Goal: Information Seeking & Learning: Check status

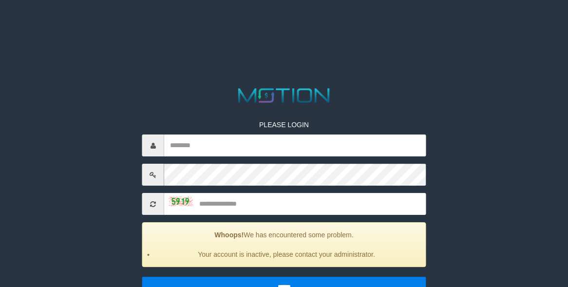
scroll to position [52, 0]
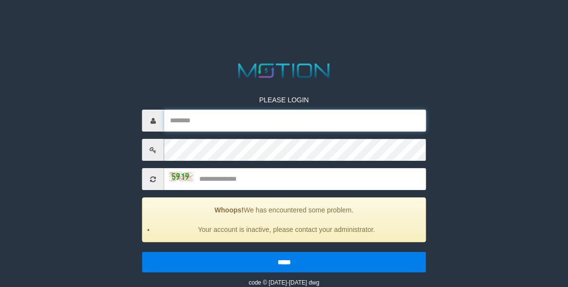
type input "******"
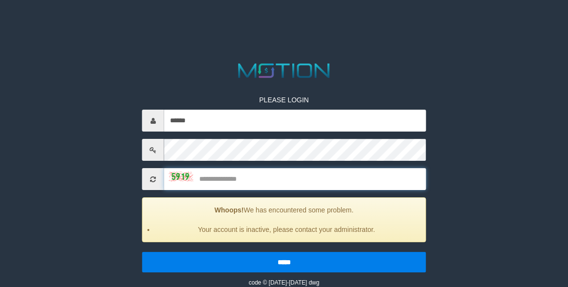
click at [278, 179] on input "text" at bounding box center [295, 179] width 262 height 22
type input "****"
click at [142, 252] on input "*****" at bounding box center [284, 262] width 284 height 20
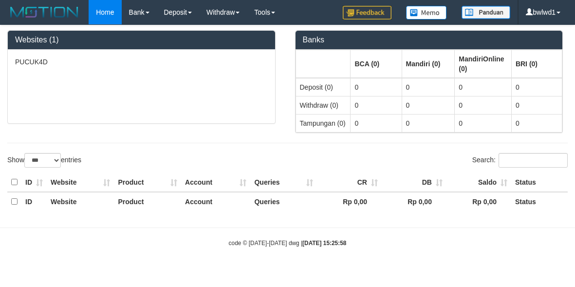
select select "***"
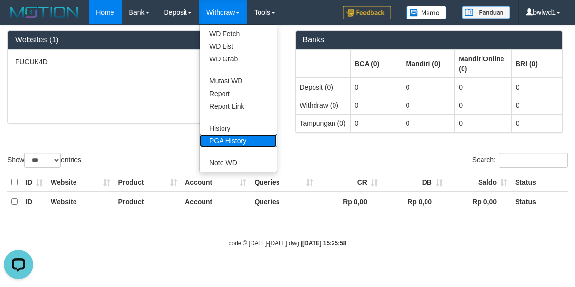
click at [230, 138] on link "PGA History" at bounding box center [238, 140] width 77 height 13
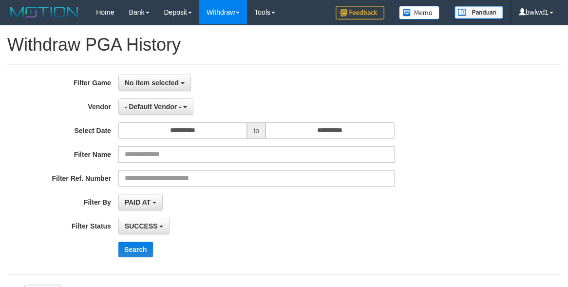
select select
select select "**"
click at [145, 79] on span "No item selected" at bounding box center [152, 83] width 54 height 8
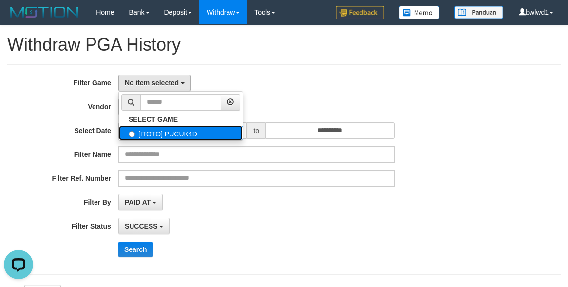
click at [171, 131] on label "[ITOTO] PUCUK4D" at bounding box center [181, 133] width 124 height 15
select select "****"
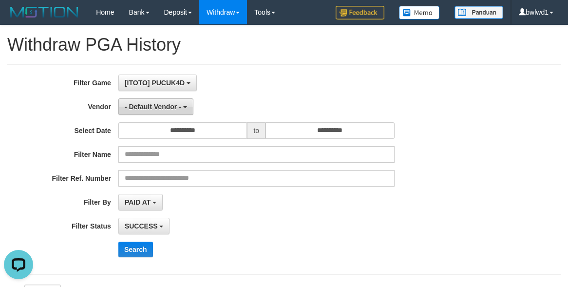
scroll to position [9, 0]
click at [155, 109] on span "- Default Vendor -" at bounding box center [153, 107] width 56 height 8
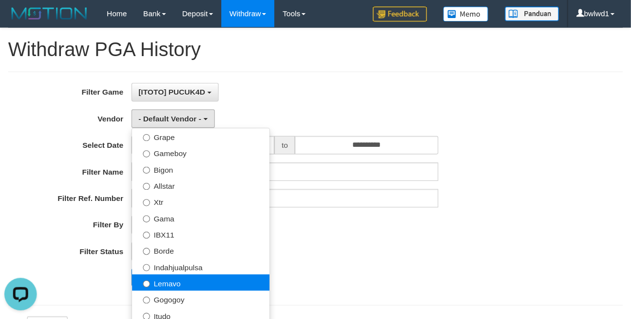
scroll to position [162, 0]
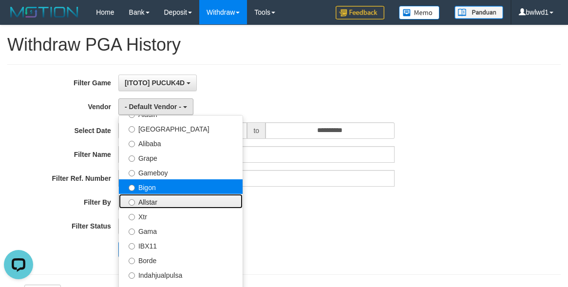
drag, startPoint x: 166, startPoint y: 196, endPoint x: 168, endPoint y: 190, distance: 6.6
click at [168, 190] on ul "- Default Vendor - Lucy Luna Atlas WD LB Java Purple Green Gigantic Aladin Duba…" at bounding box center [180, 237] width 125 height 244
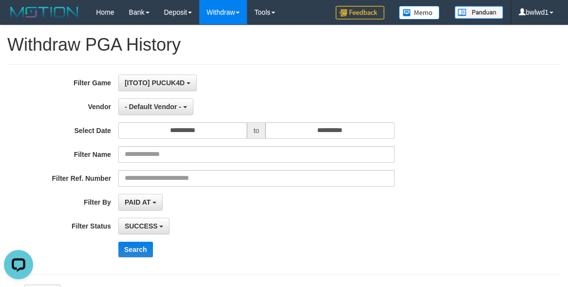
click at [173, 116] on div "**********" at bounding box center [236, 170] width 473 height 190
click at [173, 114] on button "- Default Vendor -" at bounding box center [155, 106] width 75 height 17
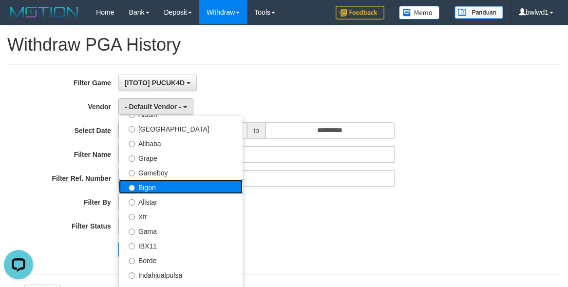
click at [167, 184] on label "Bigon" at bounding box center [181, 186] width 124 height 15
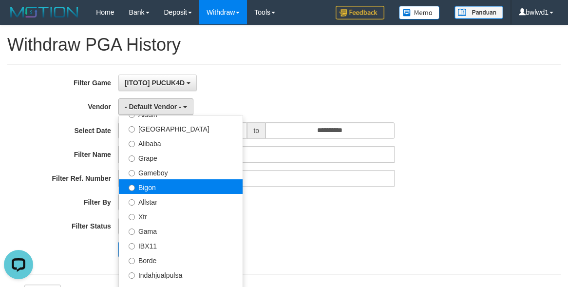
select select "**********"
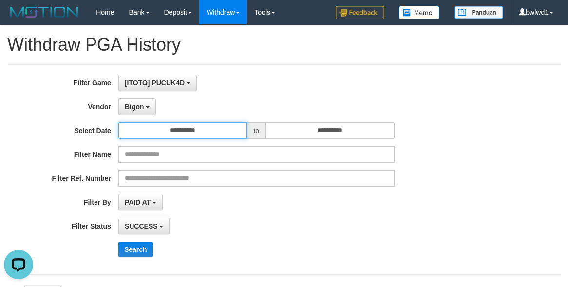
click at [242, 127] on input "**********" at bounding box center [182, 130] width 129 height 17
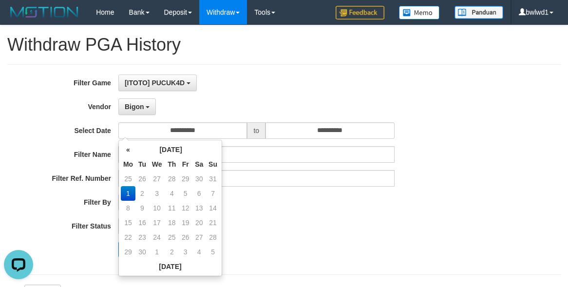
click at [326, 210] on div "**********" at bounding box center [236, 170] width 473 height 190
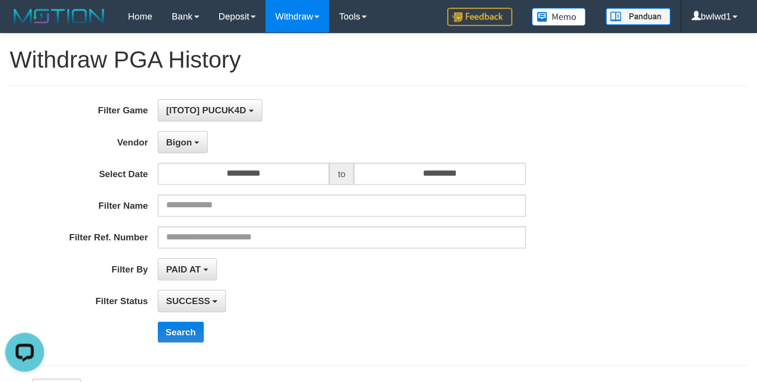
scroll to position [8, 0]
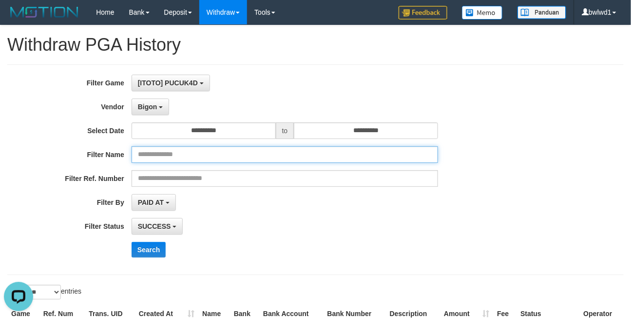
drag, startPoint x: 179, startPoint y: 150, endPoint x: 188, endPoint y: 142, distance: 12.5
click at [179, 150] on input "text" at bounding box center [285, 154] width 307 height 17
paste input "*******"
type input "*******"
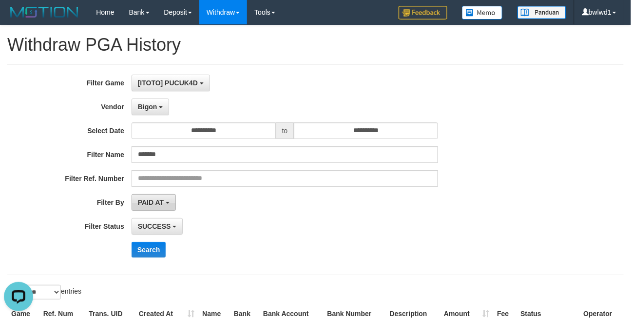
click at [169, 200] on button "PAID AT" at bounding box center [154, 202] width 44 height 17
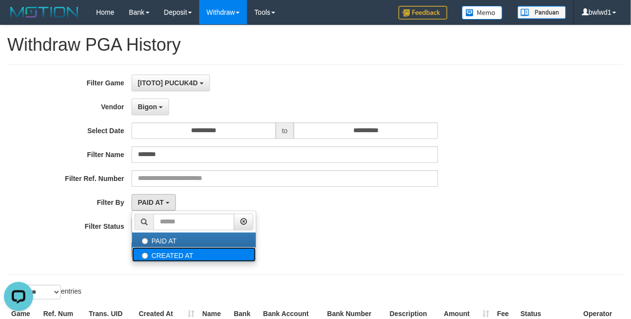
click at [173, 250] on label "CREATED AT" at bounding box center [194, 254] width 124 height 15
select select "*"
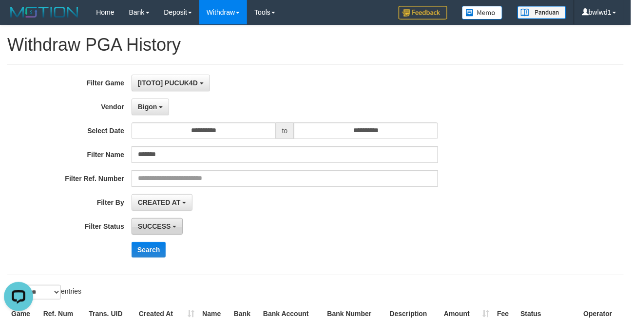
click at [159, 225] on span "SUCCESS" at bounding box center [154, 226] width 33 height 8
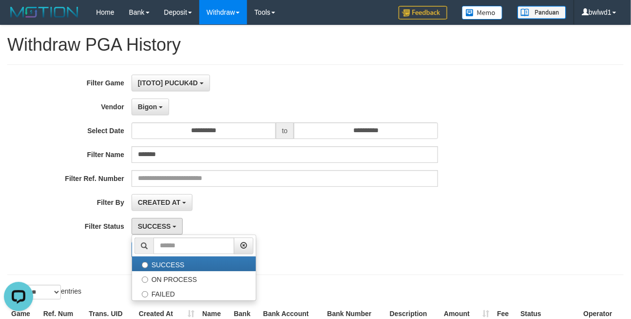
click at [372, 212] on div "**********" at bounding box center [263, 170] width 526 height 190
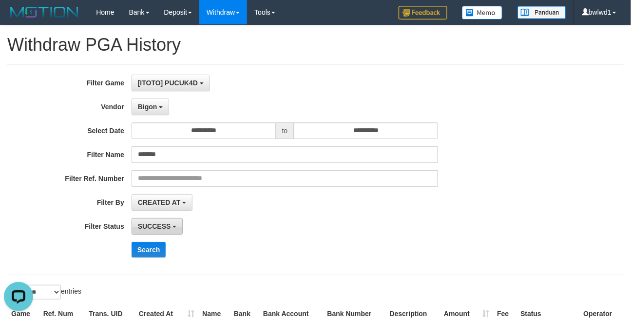
click at [138, 223] on span "SUCCESS" at bounding box center [154, 226] width 33 height 8
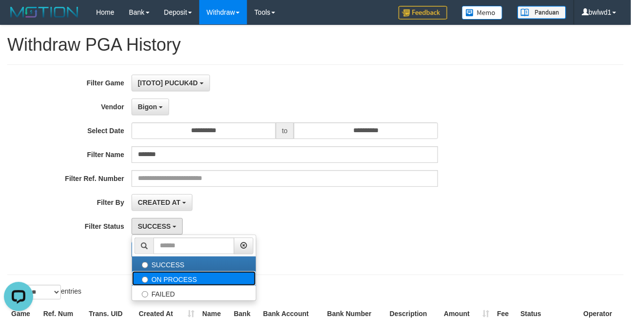
click at [159, 277] on label "ON PROCESS" at bounding box center [194, 278] width 124 height 15
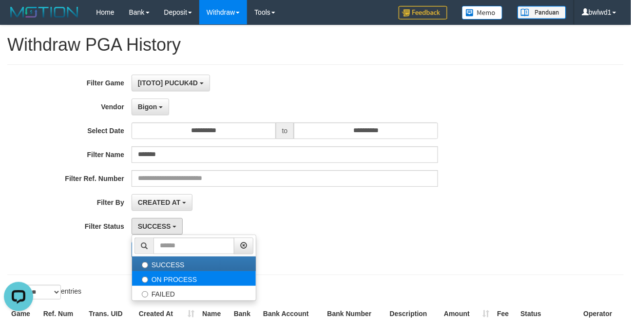
select select "*"
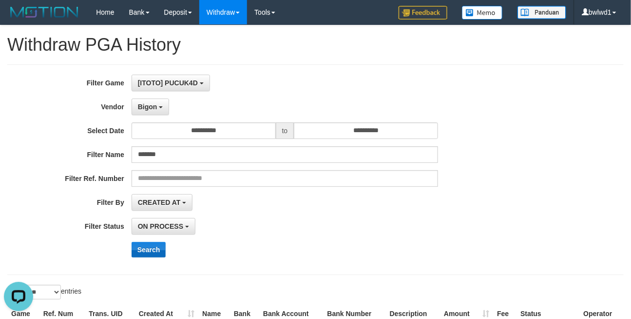
click at [158, 261] on div "**********" at bounding box center [263, 170] width 526 height 190
click at [151, 251] on button "Search" at bounding box center [149, 250] width 35 height 16
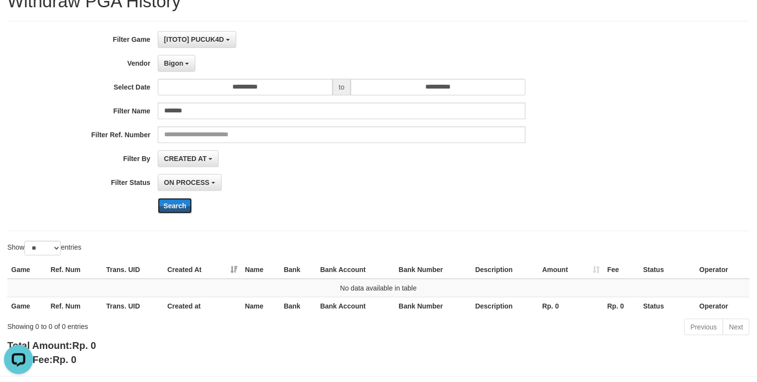
scroll to position [84, 0]
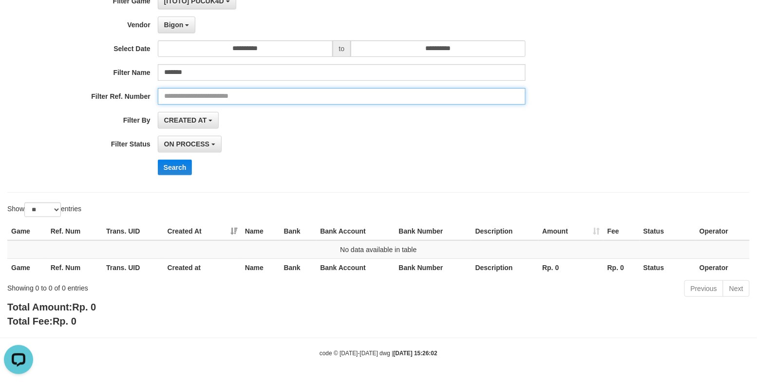
drag, startPoint x: 206, startPoint y: 88, endPoint x: 206, endPoint y: 82, distance: 5.8
click at [206, 88] on input "text" at bounding box center [342, 96] width 368 height 17
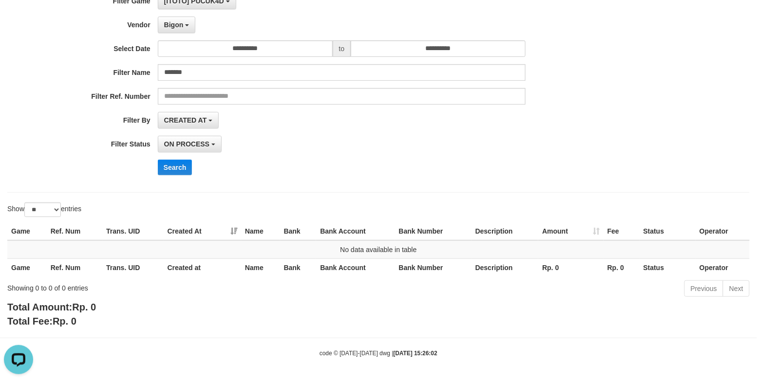
click at [206, 82] on div "**********" at bounding box center [315, 88] width 631 height 190
click at [207, 78] on input "*******" at bounding box center [342, 72] width 368 height 17
click at [174, 167] on button "Search" at bounding box center [175, 168] width 35 height 16
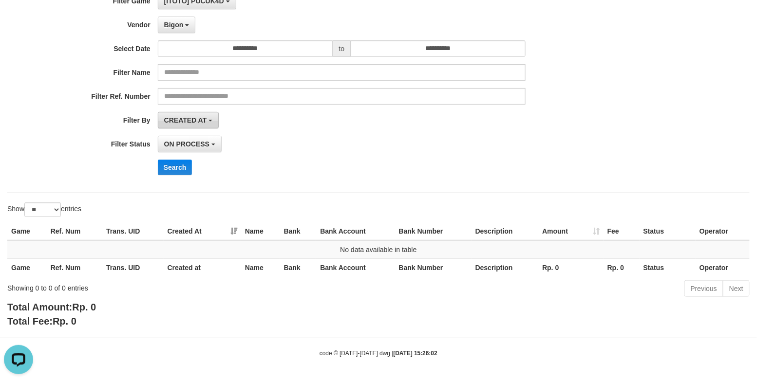
click at [180, 116] on span "CREATED AT" at bounding box center [185, 120] width 43 height 8
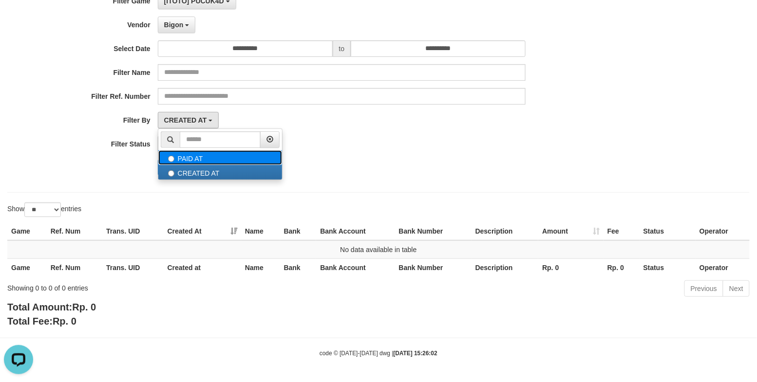
click at [203, 162] on label "PAID AT" at bounding box center [220, 158] width 124 height 15
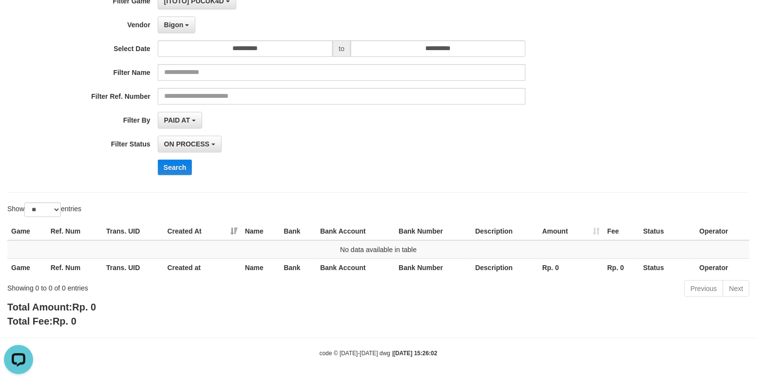
click at [184, 157] on div "**********" at bounding box center [315, 88] width 631 height 190
click at [178, 164] on button "Search" at bounding box center [175, 168] width 35 height 16
click at [182, 118] on span "PAID AT" at bounding box center [177, 120] width 26 height 8
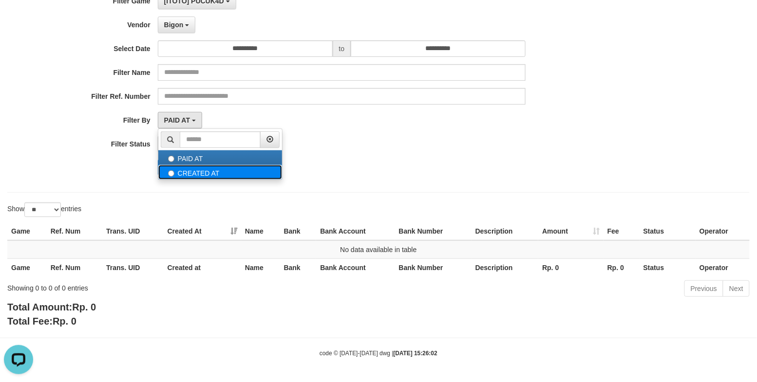
click at [189, 168] on label "CREATED AT" at bounding box center [220, 172] width 124 height 15
select select "*"
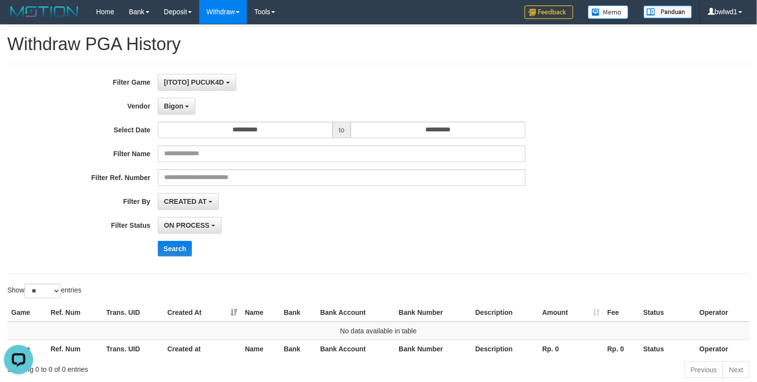
scroll to position [0, 0]
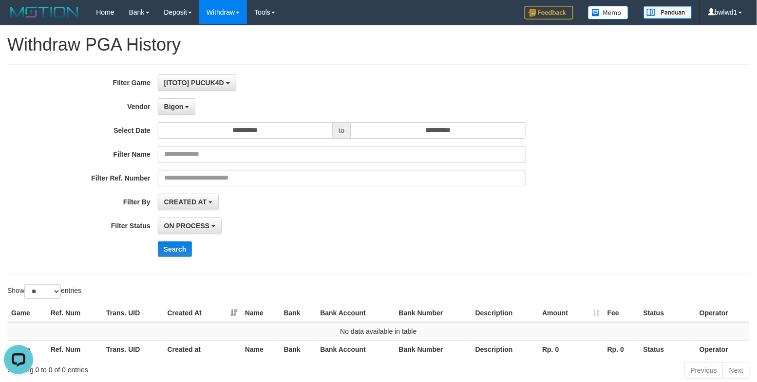
click at [187, 117] on div "**********" at bounding box center [315, 170] width 631 height 190
click at [180, 110] on span "Bigon" at bounding box center [173, 107] width 19 height 8
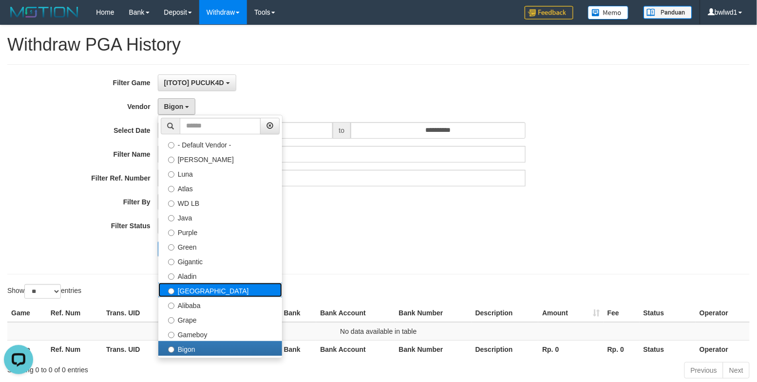
click at [194, 286] on label "Dubai" at bounding box center [220, 290] width 124 height 15
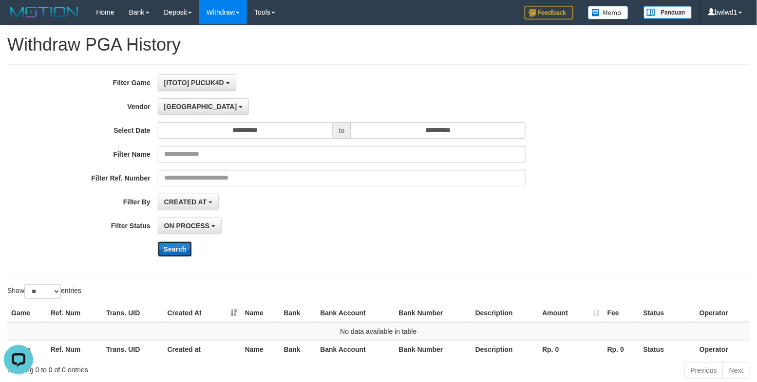
click at [173, 251] on button "Search" at bounding box center [175, 250] width 35 height 16
click at [180, 115] on button "Dubai" at bounding box center [203, 106] width 91 height 17
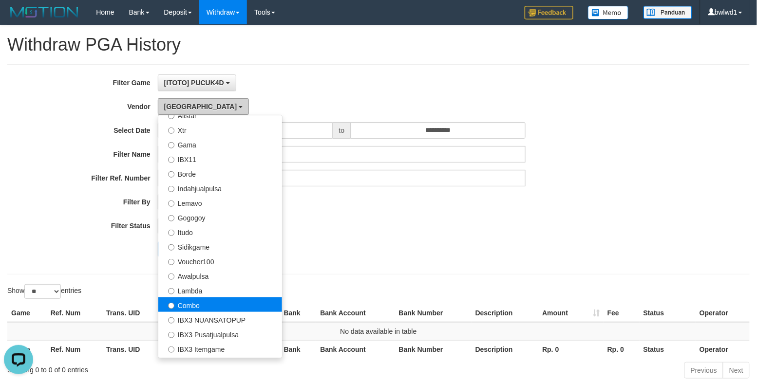
scroll to position [320, 0]
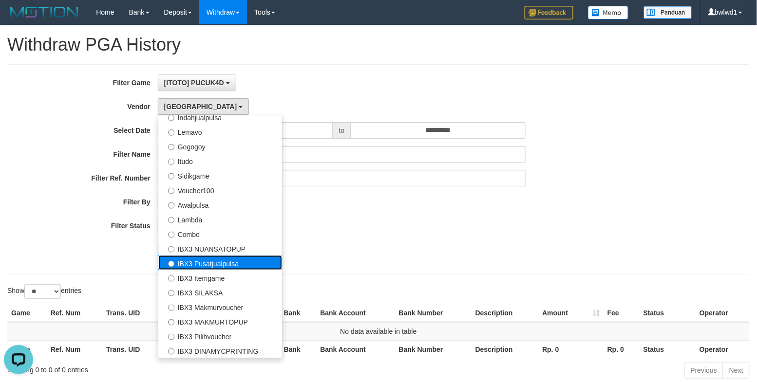
click at [209, 258] on label "IBX3 Pusatjualpulsa" at bounding box center [220, 263] width 124 height 15
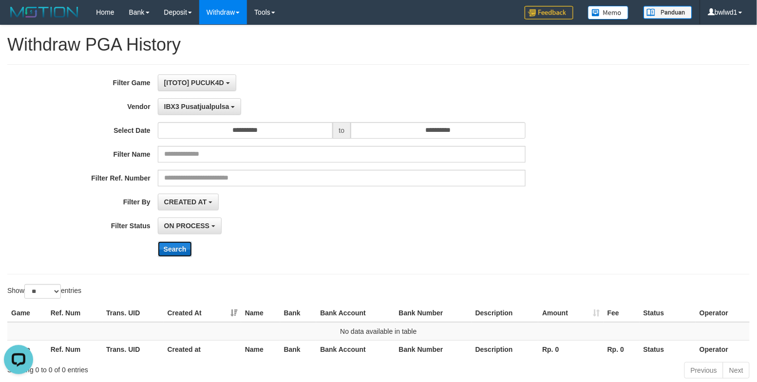
click at [178, 249] on button "Search" at bounding box center [175, 250] width 35 height 16
drag, startPoint x: 189, startPoint y: 78, endPoint x: 258, endPoint y: 70, distance: 69.7
click at [258, 70] on div "**********" at bounding box center [378, 169] width 742 height 210
click at [207, 108] on span "IBX3 Pusatjualpulsa" at bounding box center [196, 107] width 65 height 8
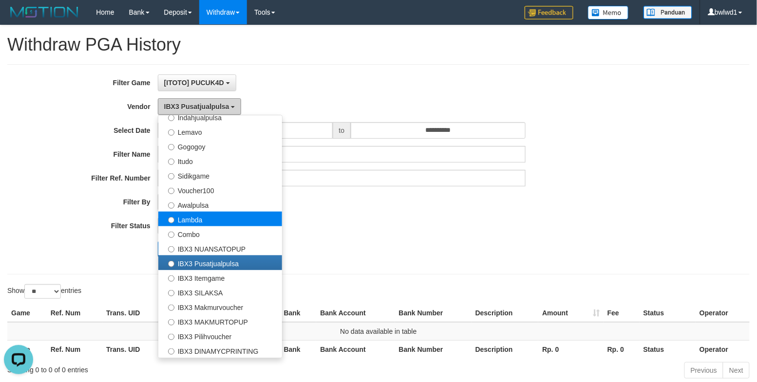
scroll to position [211, 0]
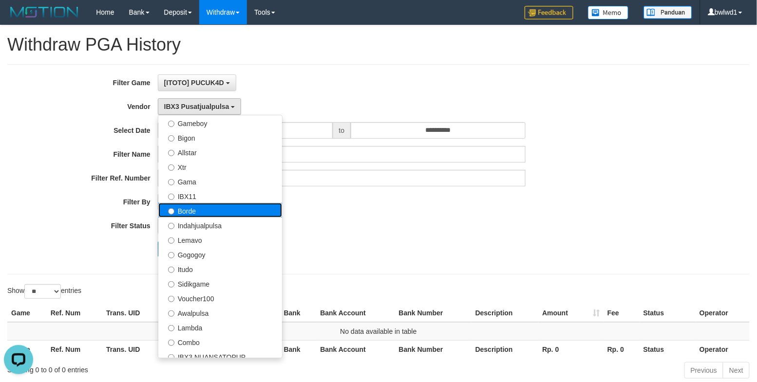
click at [198, 215] on label "Borde" at bounding box center [220, 210] width 124 height 15
select select "**********"
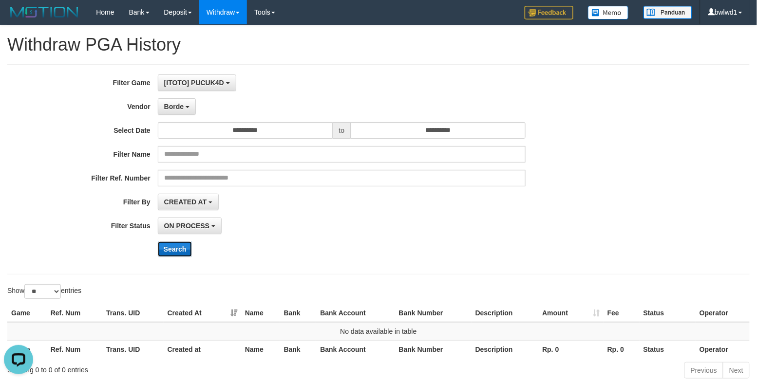
click at [180, 252] on button "Search" at bounding box center [175, 250] width 35 height 16
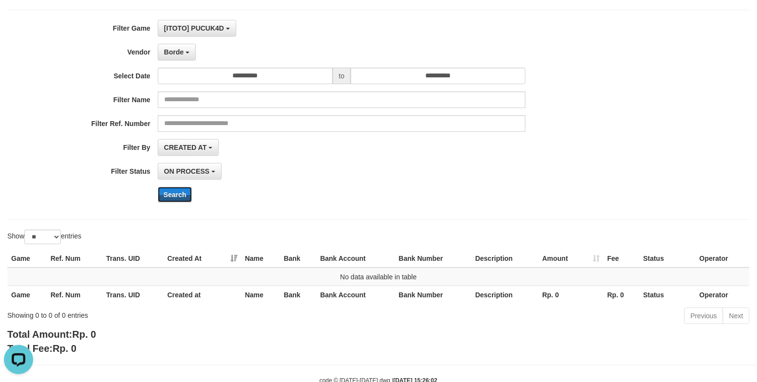
scroll to position [84, 0]
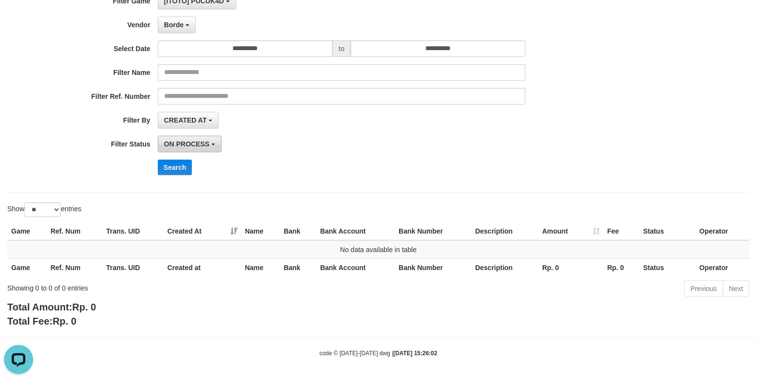
click at [207, 147] on button "ON PROCESS" at bounding box center [190, 144] width 64 height 17
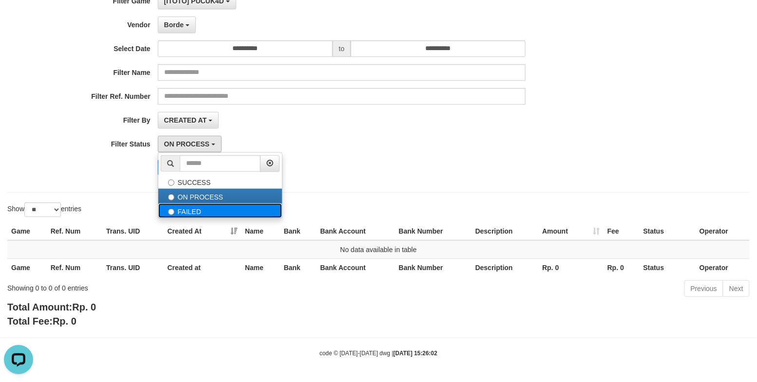
click at [194, 208] on label "FAILED" at bounding box center [220, 211] width 124 height 15
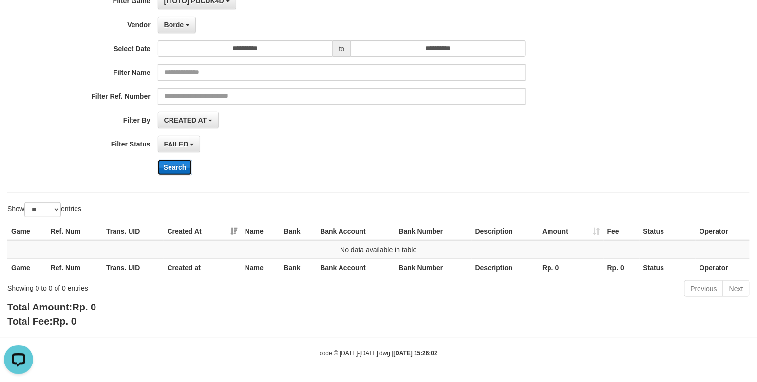
click at [184, 170] on button "Search" at bounding box center [175, 168] width 35 height 16
click at [535, 183] on div "**********" at bounding box center [378, 87] width 742 height 210
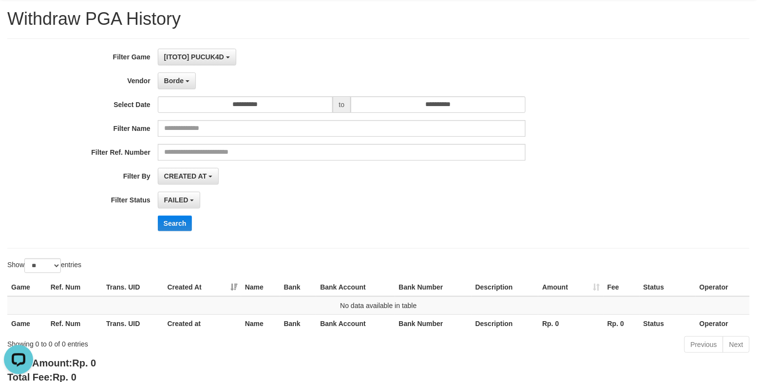
scroll to position [0, 0]
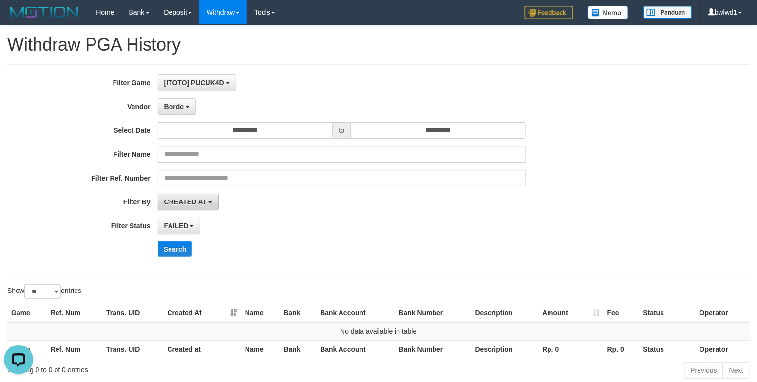
click at [191, 194] on button "CREATED AT" at bounding box center [188, 202] width 61 height 17
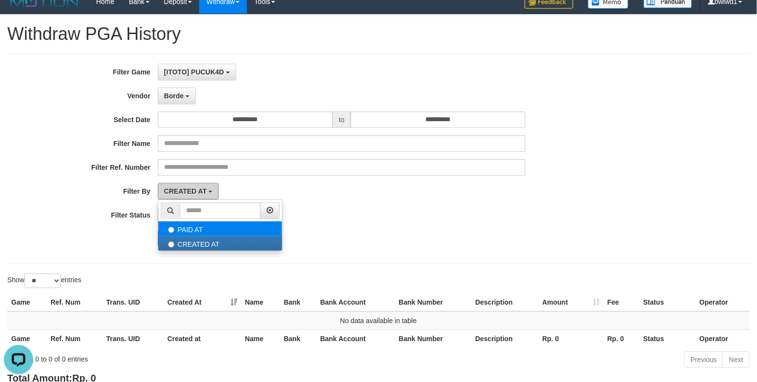
scroll to position [84, 0]
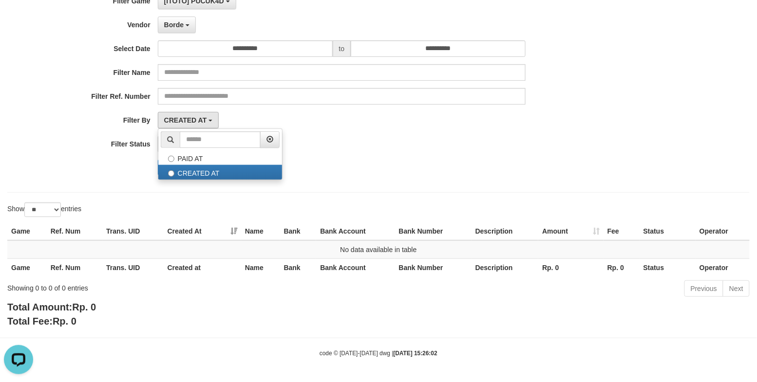
click at [385, 128] on div "**********" at bounding box center [315, 88] width 631 height 190
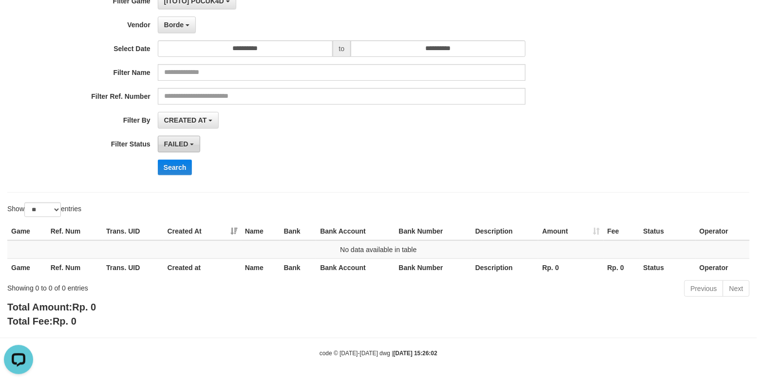
click at [182, 149] on button "FAILED" at bounding box center [179, 144] width 43 height 17
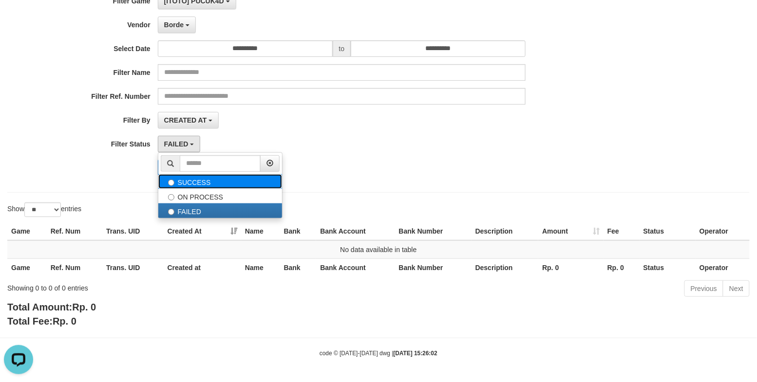
click at [191, 186] on label "SUCCESS" at bounding box center [220, 181] width 124 height 15
select select "*"
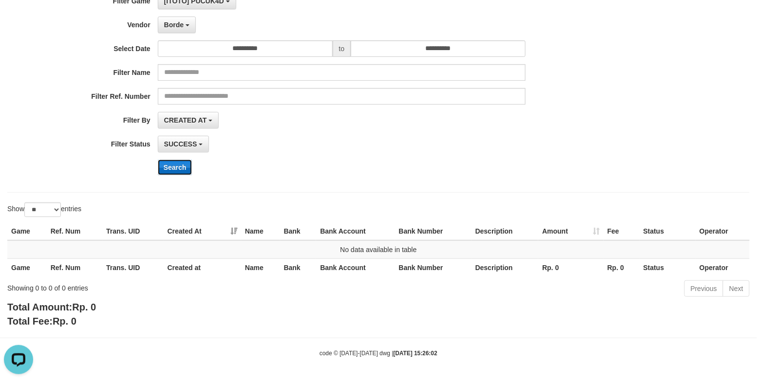
drag, startPoint x: 172, startPoint y: 172, endPoint x: 173, endPoint y: 166, distance: 5.9
click at [172, 171] on button "Search" at bounding box center [175, 168] width 35 height 16
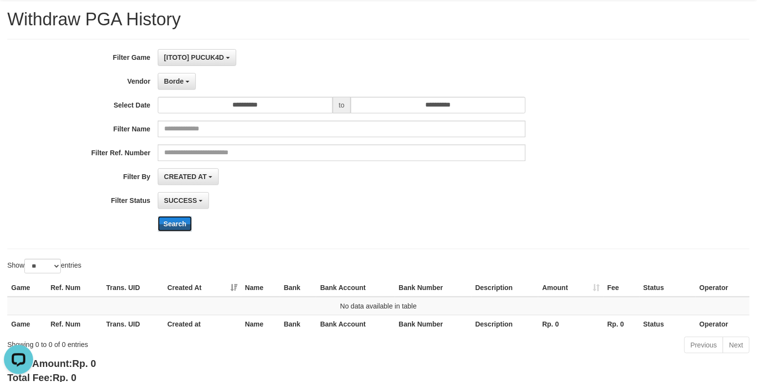
scroll to position [0, 0]
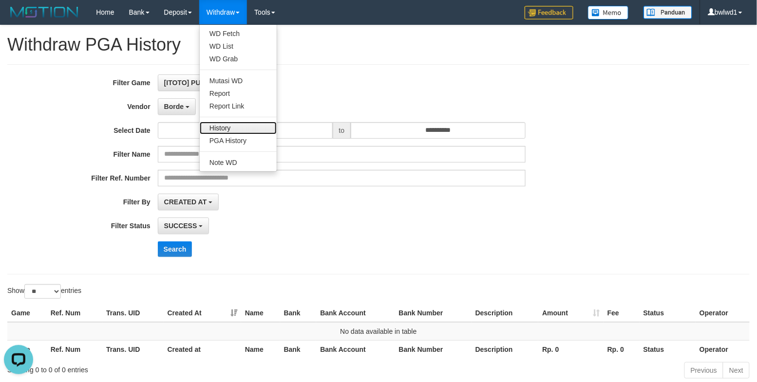
click at [243, 126] on link "History" at bounding box center [238, 128] width 77 height 13
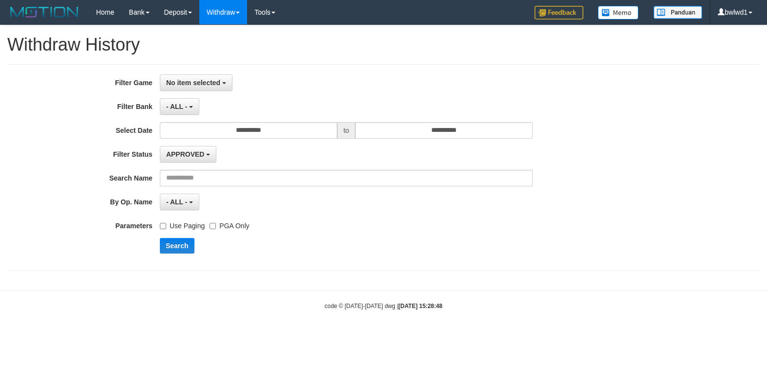
select select
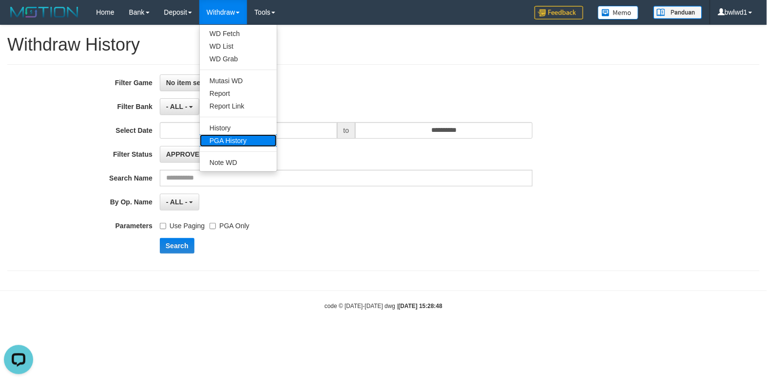
click at [248, 141] on link "PGA History" at bounding box center [238, 140] width 77 height 13
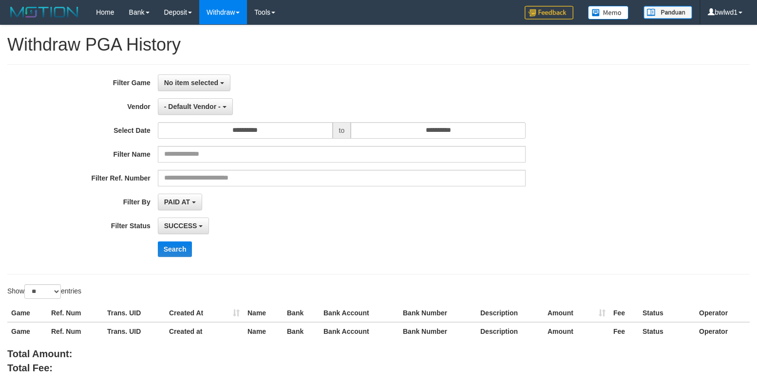
select select
select select "**"
click at [207, 84] on span "No item selected" at bounding box center [191, 83] width 54 height 8
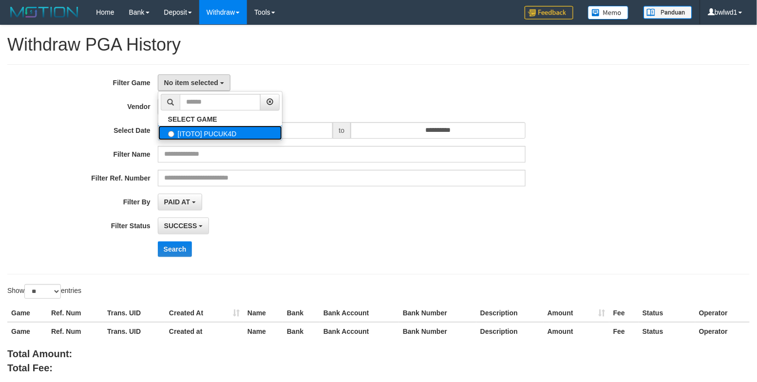
click at [203, 133] on label "[ITOTO] PUCUK4D" at bounding box center [220, 133] width 124 height 15
select select "****"
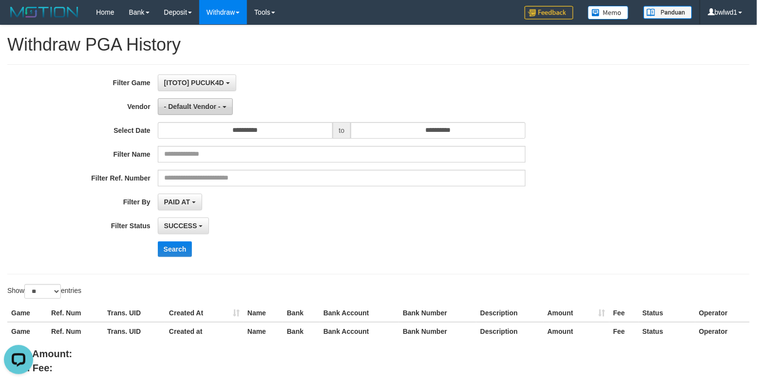
click at [191, 112] on button "- Default Vendor -" at bounding box center [195, 106] width 75 height 17
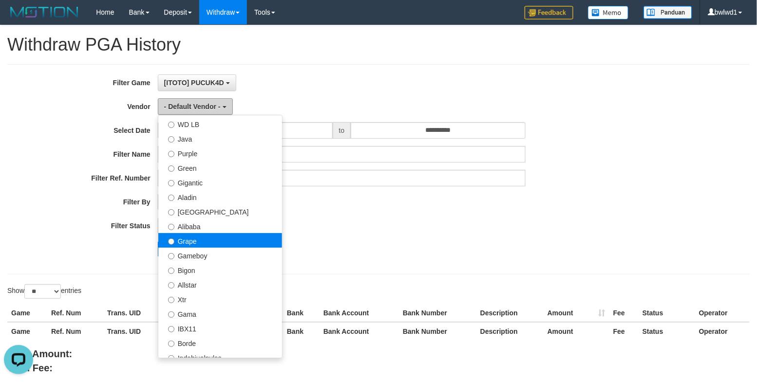
scroll to position [108, 0]
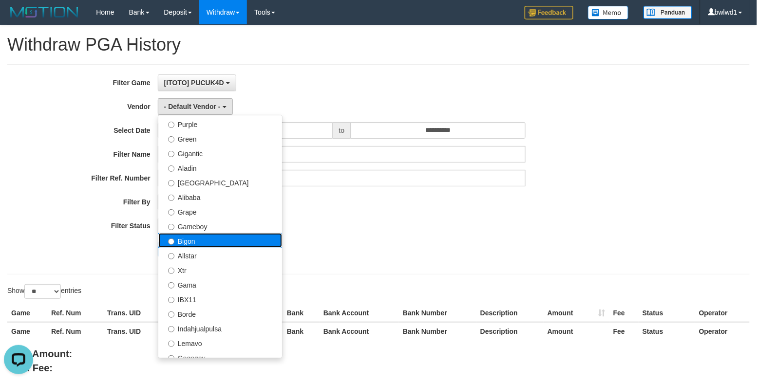
click at [199, 247] on label "Bigon" at bounding box center [220, 240] width 124 height 15
select select "**********"
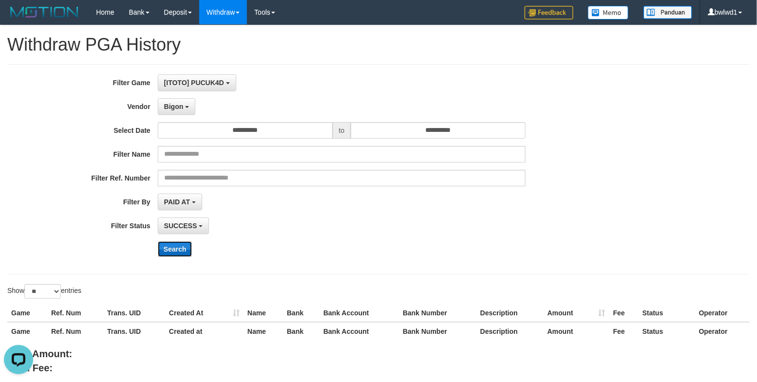
click at [169, 247] on button "Search" at bounding box center [175, 250] width 35 height 16
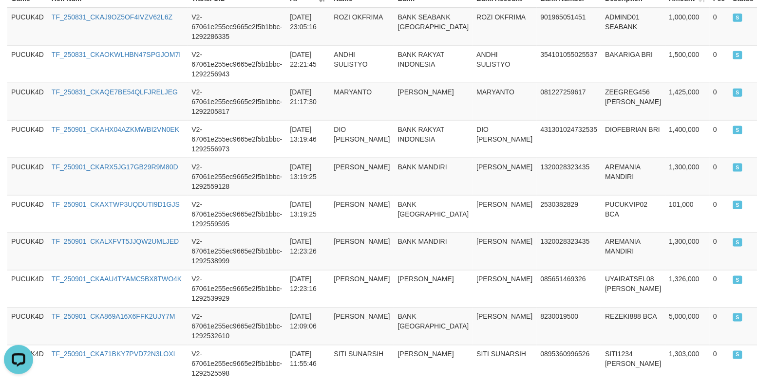
scroll to position [0, 0]
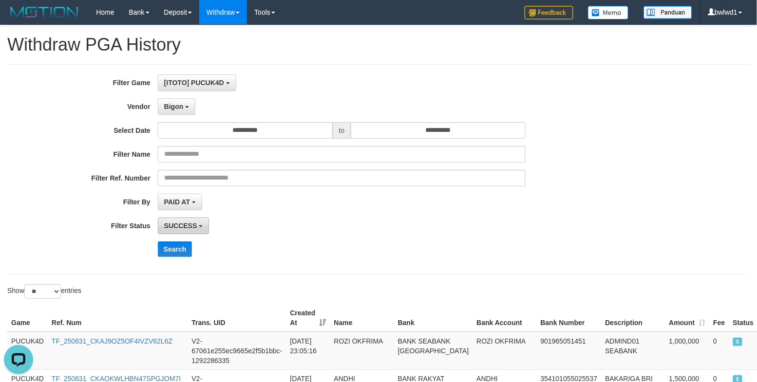
click at [200, 227] on b "button" at bounding box center [201, 227] width 4 height 2
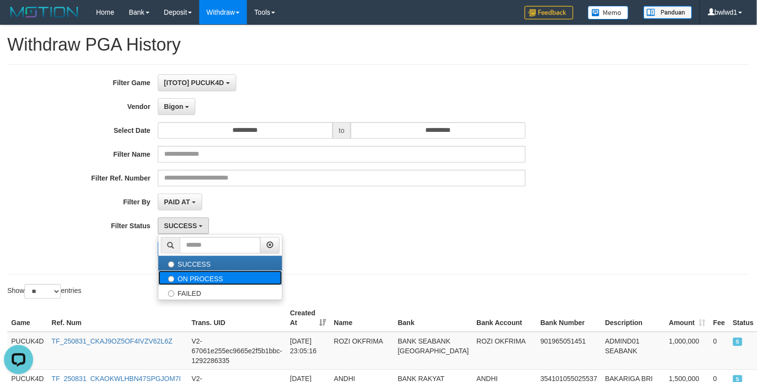
click at [196, 281] on label "ON PROCESS" at bounding box center [220, 278] width 124 height 15
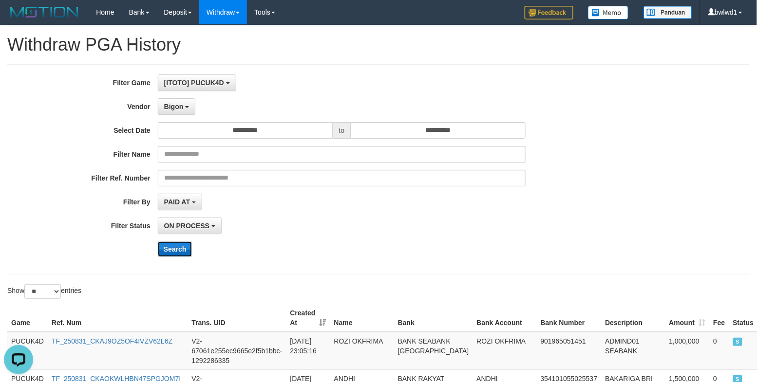
click at [178, 254] on button "Search" at bounding box center [175, 250] width 35 height 16
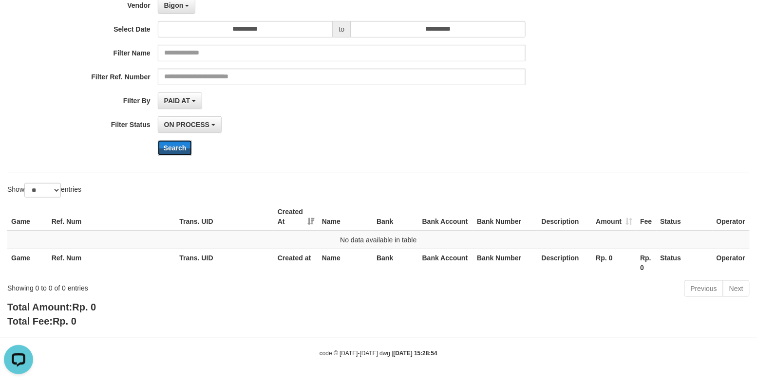
scroll to position [103, 0]
click at [204, 126] on span "ON PROCESS" at bounding box center [186, 125] width 45 height 8
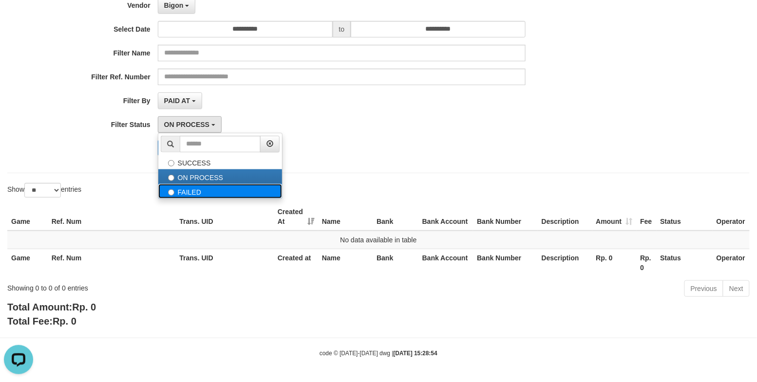
click at [177, 188] on label "FAILED" at bounding box center [220, 191] width 124 height 15
select select "*"
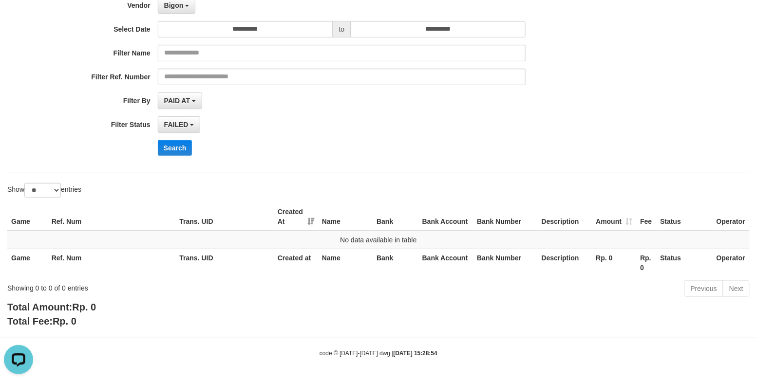
click at [156, 168] on div "**********" at bounding box center [378, 68] width 742 height 210
click at [169, 154] on button "Search" at bounding box center [175, 148] width 35 height 16
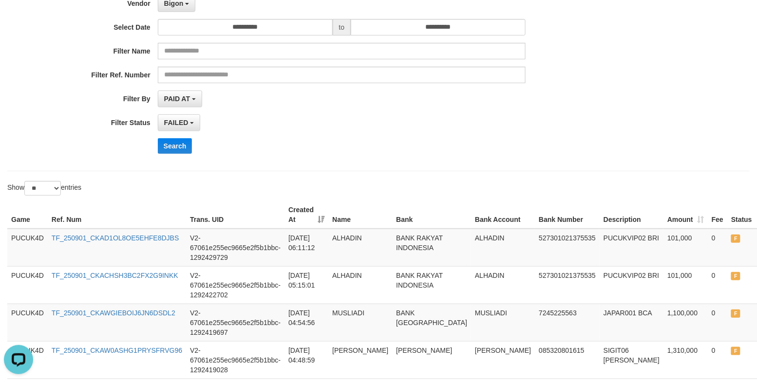
click at [443, 104] on div "PAID AT PAID AT CREATED AT" at bounding box center [342, 99] width 368 height 17
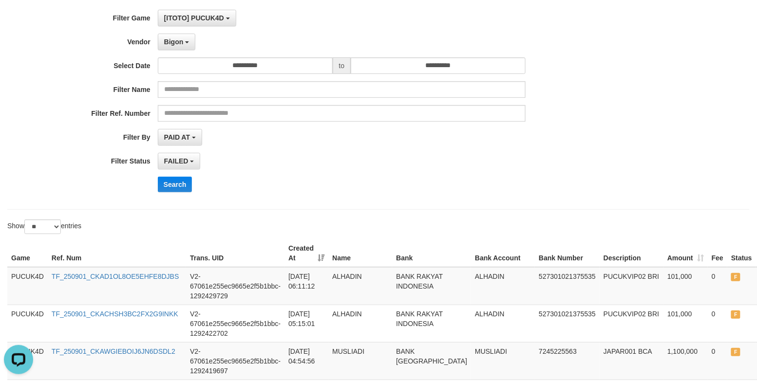
scroll to position [19, 0]
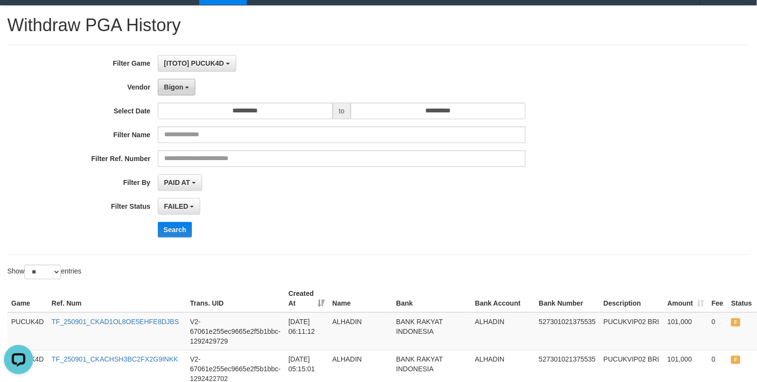
click at [173, 80] on button "Bigon" at bounding box center [177, 87] width 38 height 17
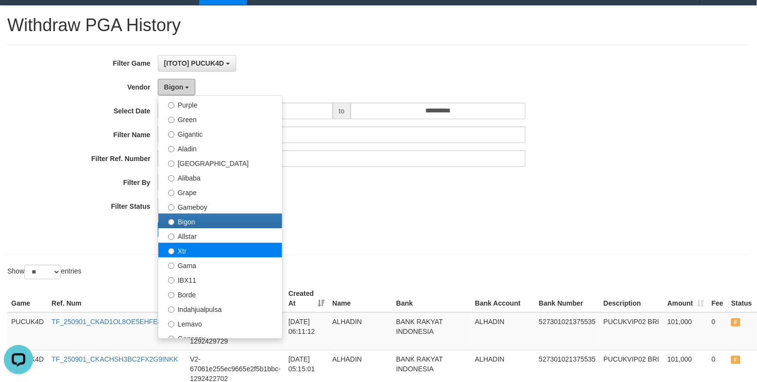
scroll to position [0, 0]
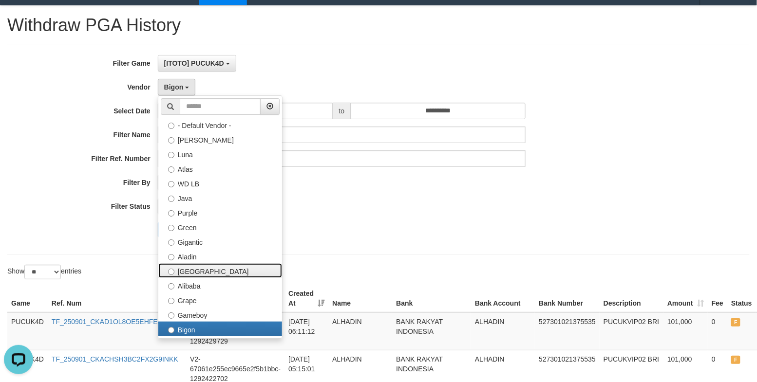
click at [198, 275] on label "Dubai" at bounding box center [220, 270] width 124 height 15
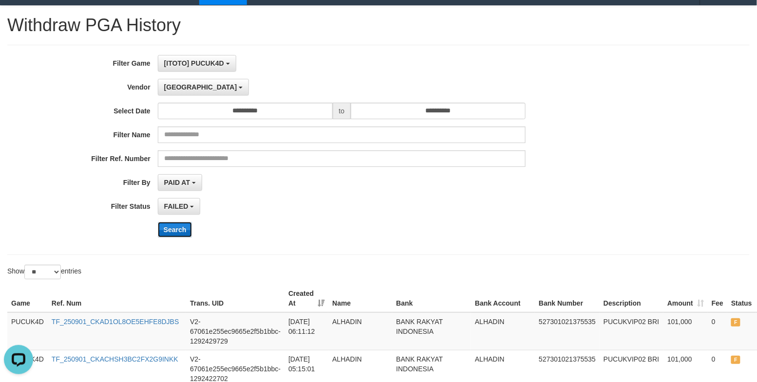
click at [176, 226] on button "Search" at bounding box center [175, 230] width 35 height 16
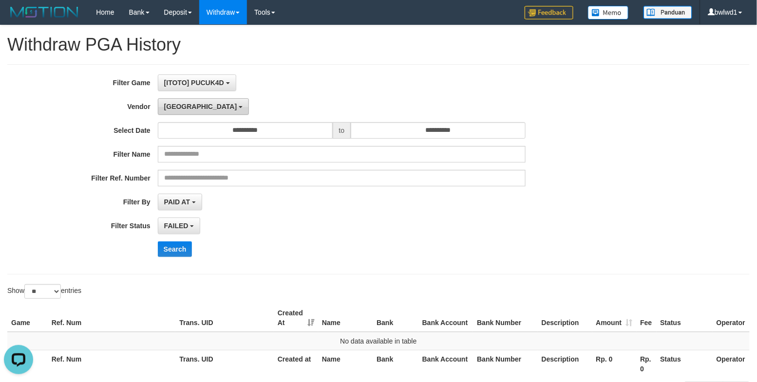
click at [185, 106] on button "Dubai" at bounding box center [203, 106] width 91 height 17
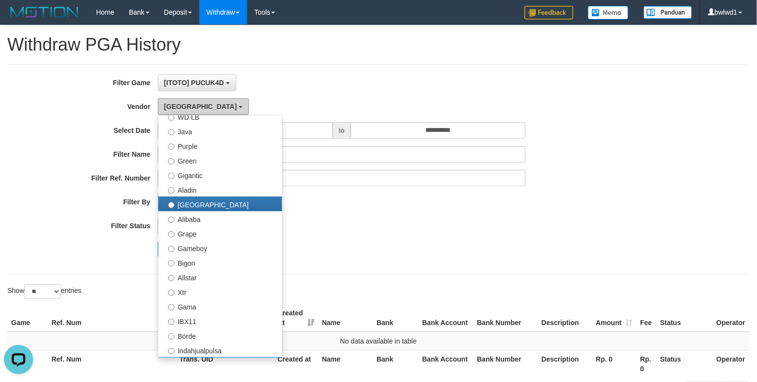
scroll to position [216, 0]
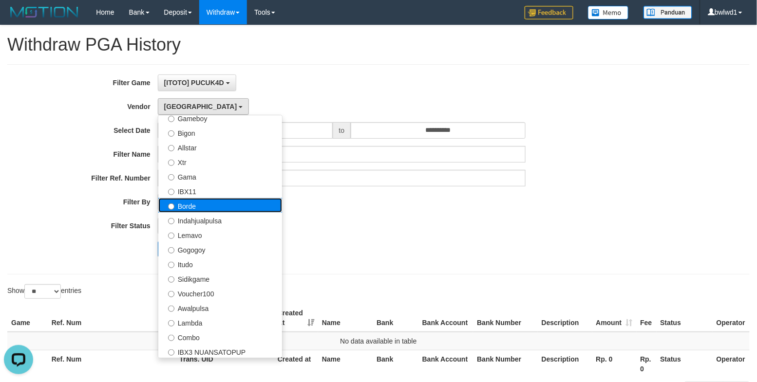
click at [190, 202] on label "Borde" at bounding box center [220, 205] width 124 height 15
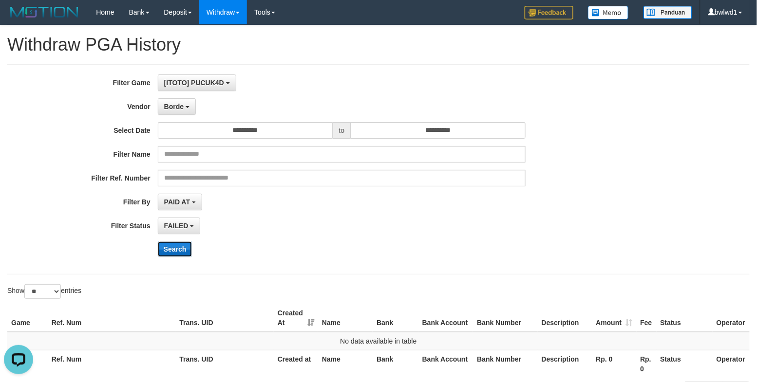
click at [174, 256] on button "Search" at bounding box center [175, 250] width 35 height 16
drag, startPoint x: 180, startPoint y: 109, endPoint x: 216, endPoint y: 240, distance: 135.5
click at [180, 110] on span "Borde" at bounding box center [173, 107] width 19 height 8
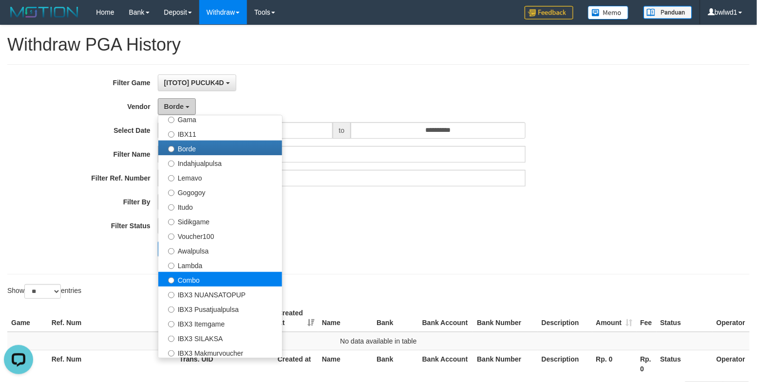
scroll to position [320, 0]
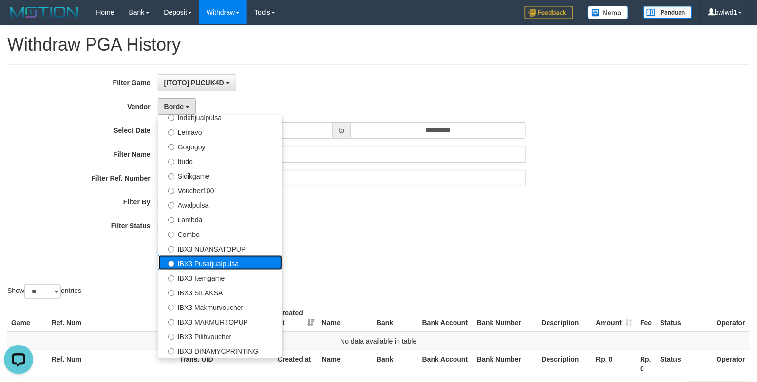
drag, startPoint x: 234, startPoint y: 257, endPoint x: 189, endPoint y: 245, distance: 46.3
click at [234, 257] on label "IBX3 Pusatjualpulsa" at bounding box center [220, 263] width 124 height 15
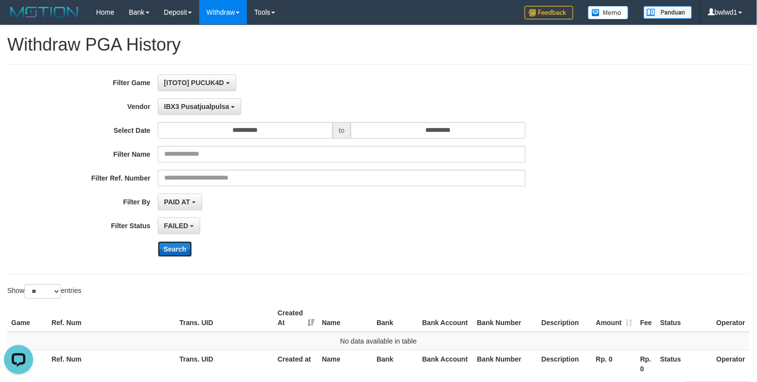
click at [185, 247] on button "Search" at bounding box center [175, 250] width 35 height 16
click at [188, 117] on div "**********" at bounding box center [315, 170] width 631 height 190
click at [193, 110] on span "IBX3 Pusatjualpulsa" at bounding box center [196, 107] width 65 height 8
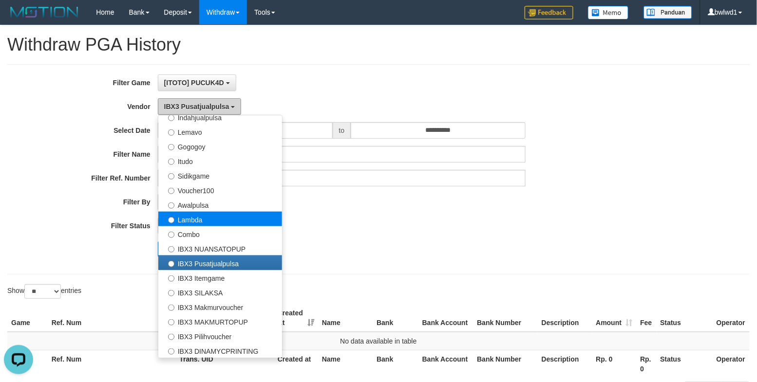
scroll to position [211, 0]
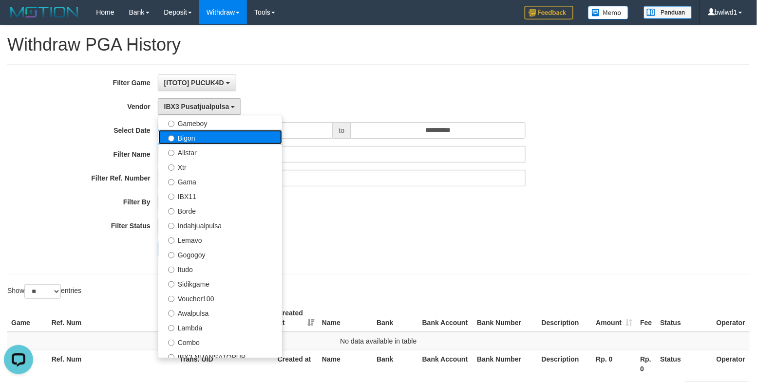
click at [212, 133] on label "Bigon" at bounding box center [220, 137] width 124 height 15
select select "**********"
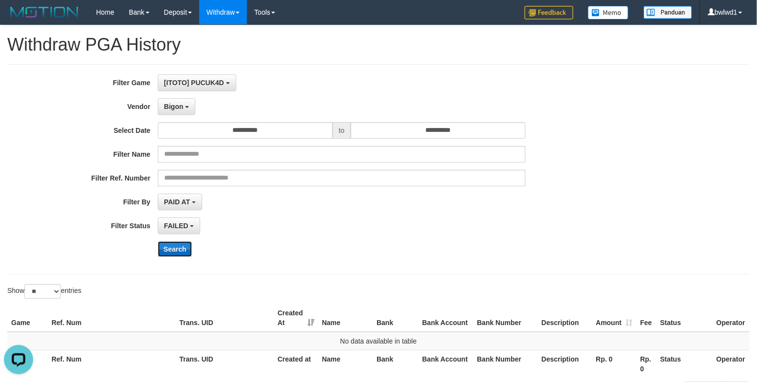
click at [180, 252] on button "Search" at bounding box center [175, 250] width 35 height 16
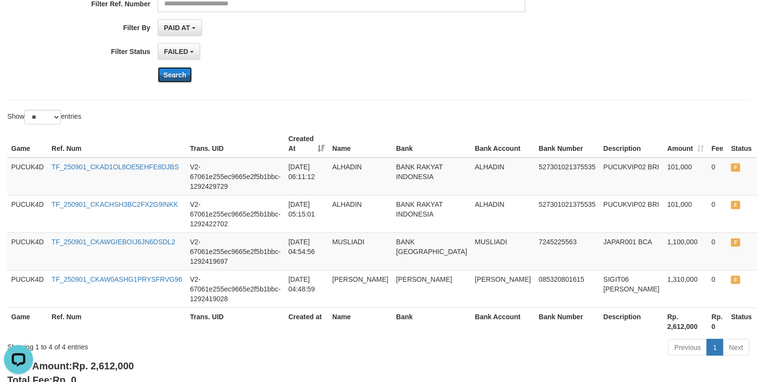
scroll to position [127, 0]
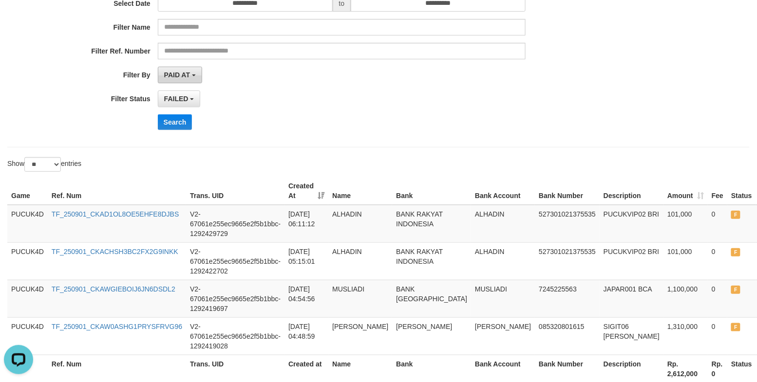
click at [193, 80] on button "PAID AT" at bounding box center [180, 75] width 44 height 17
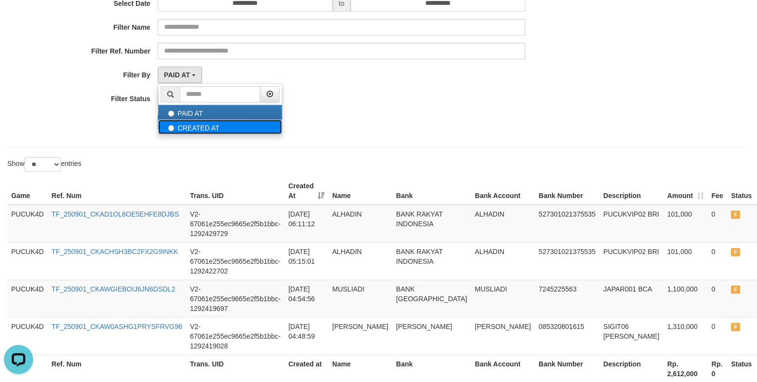
click at [190, 129] on label "CREATED AT" at bounding box center [220, 127] width 124 height 15
select select "*"
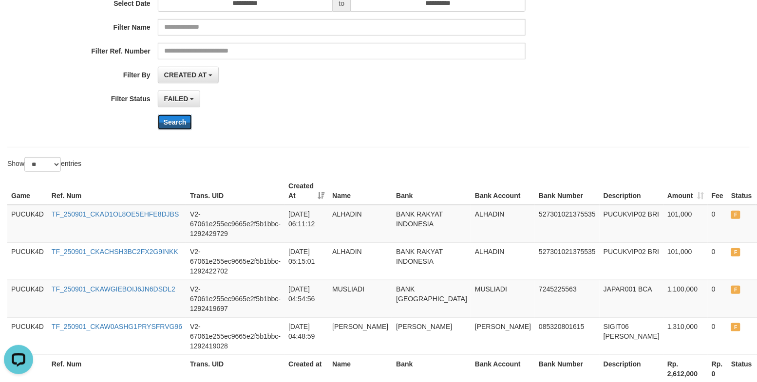
drag, startPoint x: 177, startPoint y: 124, endPoint x: 176, endPoint y: 139, distance: 15.7
click at [177, 123] on button "Search" at bounding box center [175, 122] width 35 height 16
click at [185, 95] on span "FAILED" at bounding box center [176, 99] width 24 height 8
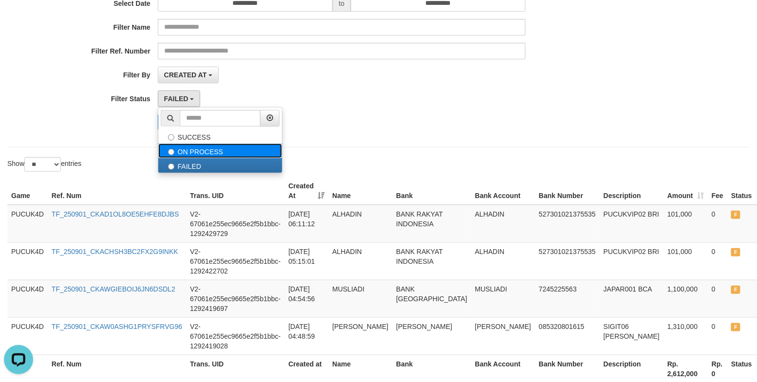
click at [204, 155] on label "ON PROCESS" at bounding box center [220, 151] width 124 height 15
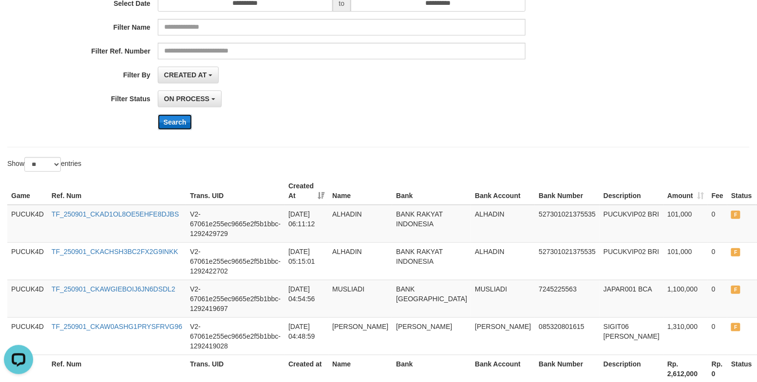
click at [172, 122] on button "Search" at bounding box center [175, 122] width 35 height 16
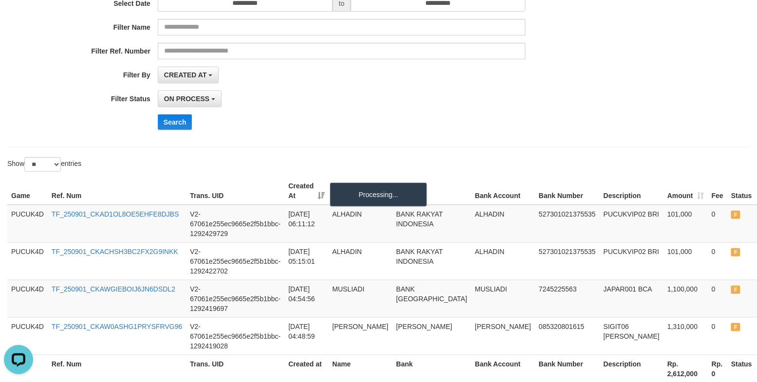
click at [344, 148] on hr at bounding box center [378, 147] width 742 height 0
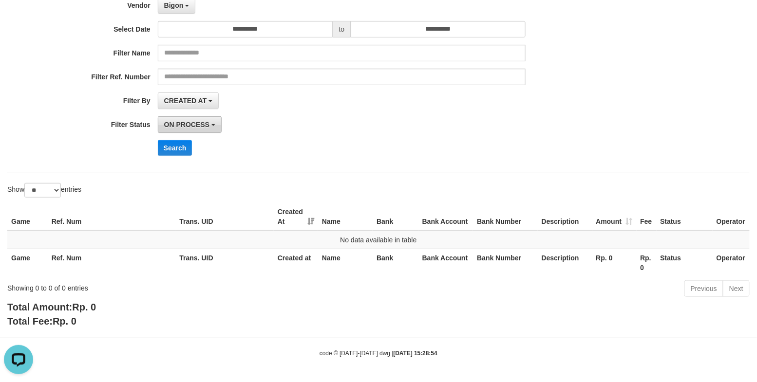
click at [189, 126] on span "ON PROCESS" at bounding box center [186, 125] width 45 height 8
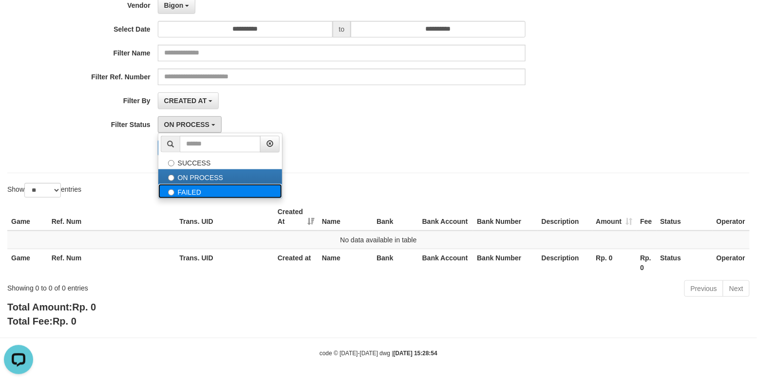
click at [183, 184] on label "FAILED" at bounding box center [220, 191] width 124 height 15
select select "*"
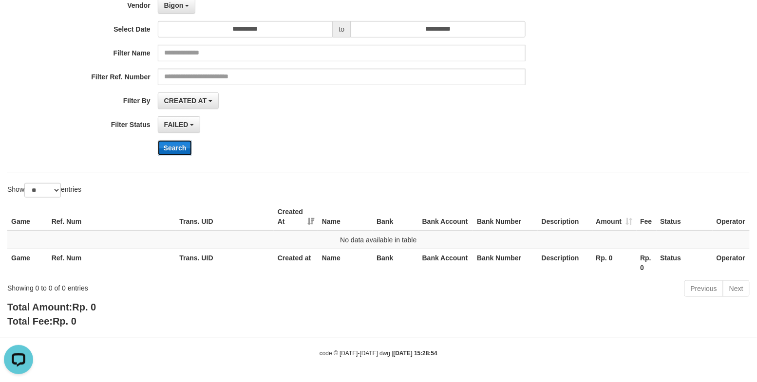
click at [172, 147] on button "Search" at bounding box center [175, 148] width 35 height 16
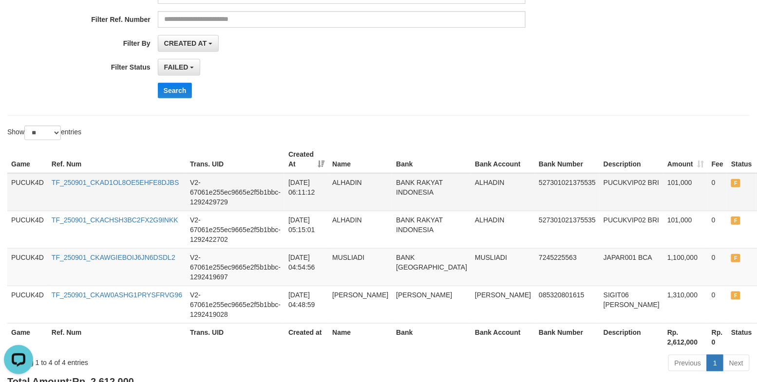
scroll to position [127, 0]
